Goal: Task Accomplishment & Management: Obtain resource

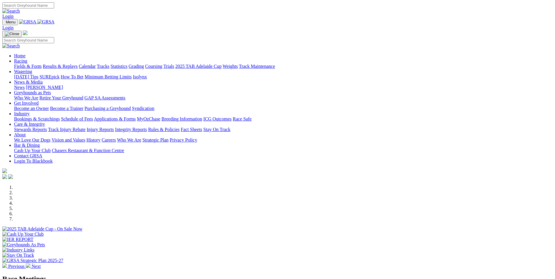
click at [26, 132] on link "About" at bounding box center [20, 134] width 12 height 5
click at [39, 101] on link "Get Involved" at bounding box center [26, 103] width 25 height 5
click at [51, 90] on link "Greyhounds as Pets" at bounding box center [32, 92] width 37 height 5
click at [43, 80] on link "News & Media" at bounding box center [28, 82] width 29 height 5
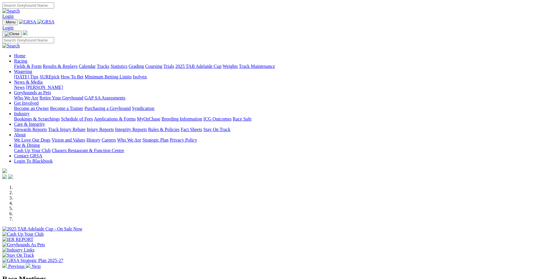
click at [32, 69] on link "Wagering" at bounding box center [23, 71] width 18 height 5
drag, startPoint x: 276, startPoint y: 24, endPoint x: 302, endPoint y: 24, distance: 26.0
click at [51, 90] on link "Greyhounds as Pets" at bounding box center [32, 92] width 37 height 5
drag, startPoint x: 309, startPoint y: 24, endPoint x: 332, endPoint y: 24, distance: 22.8
click at [39, 101] on link "Get Involved" at bounding box center [26, 103] width 25 height 5
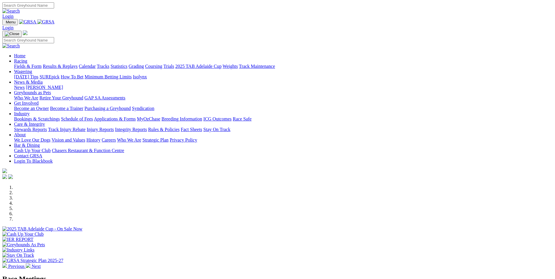
click at [30, 111] on link "Industry" at bounding box center [22, 113] width 16 height 5
click at [136, 116] on link "Applications & Forms" at bounding box center [115, 118] width 42 height 5
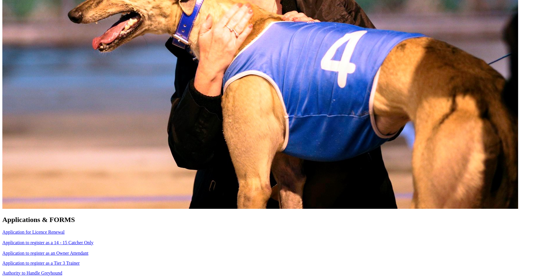
scroll to position [351, 0]
